Goal: Navigation & Orientation: Find specific page/section

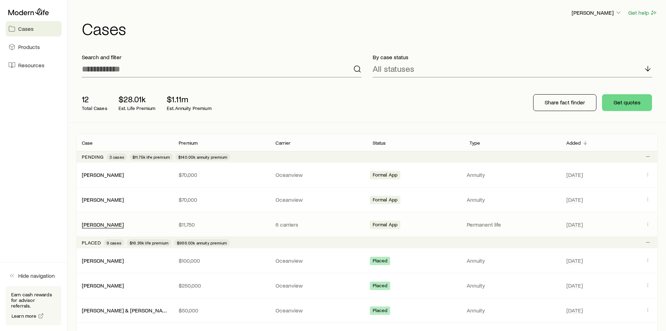
click at [111, 224] on link "[PERSON_NAME]" at bounding box center [103, 224] width 42 height 7
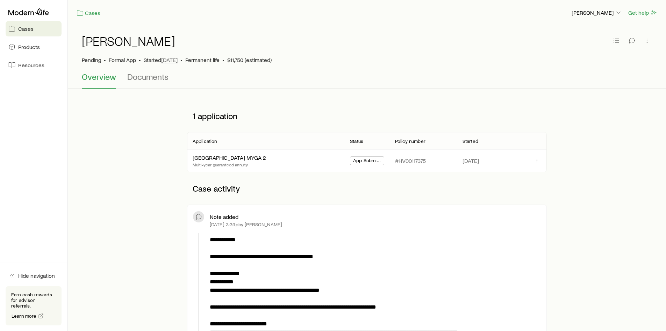
click at [23, 33] on link "Cases" at bounding box center [34, 28] width 56 height 15
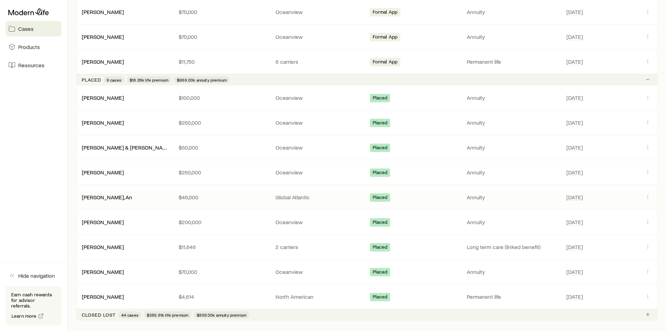
scroll to position [175, 0]
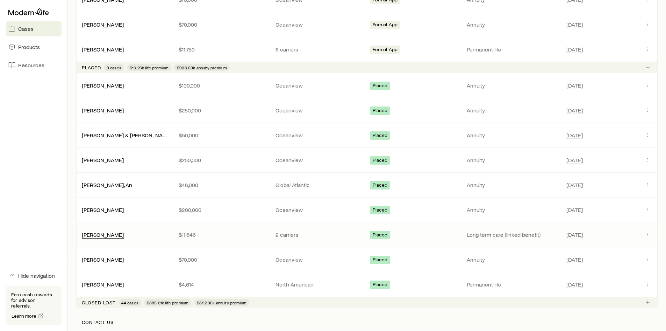
click at [94, 235] on link "[PERSON_NAME]" at bounding box center [103, 234] width 42 height 7
